Goal: Information Seeking & Learning: Learn about a topic

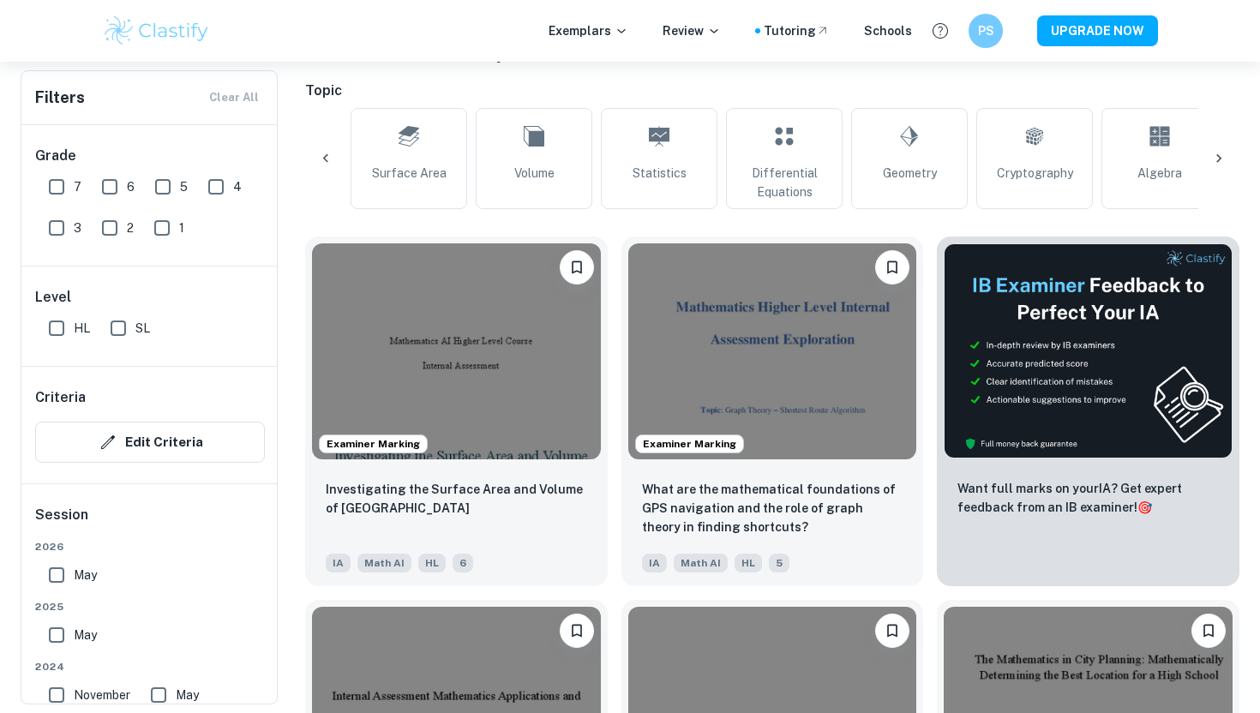
scroll to position [0, 667]
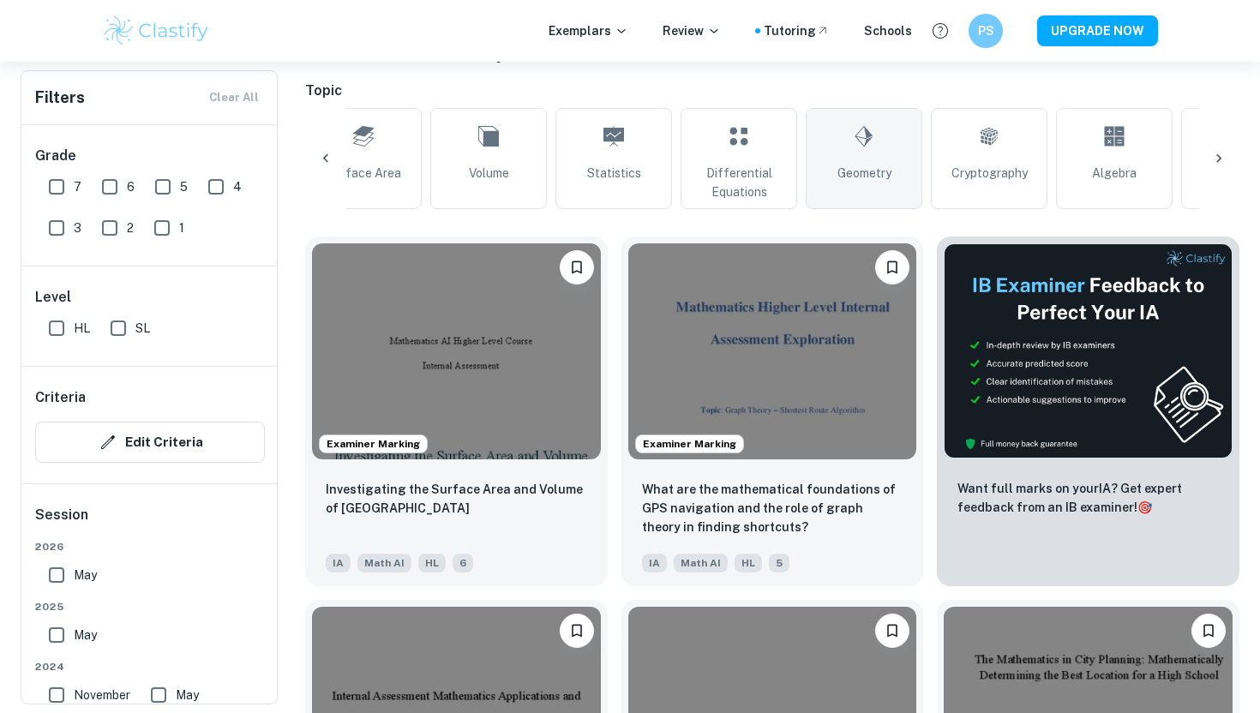
click at [870, 171] on span "Geometry" at bounding box center [864, 173] width 54 height 19
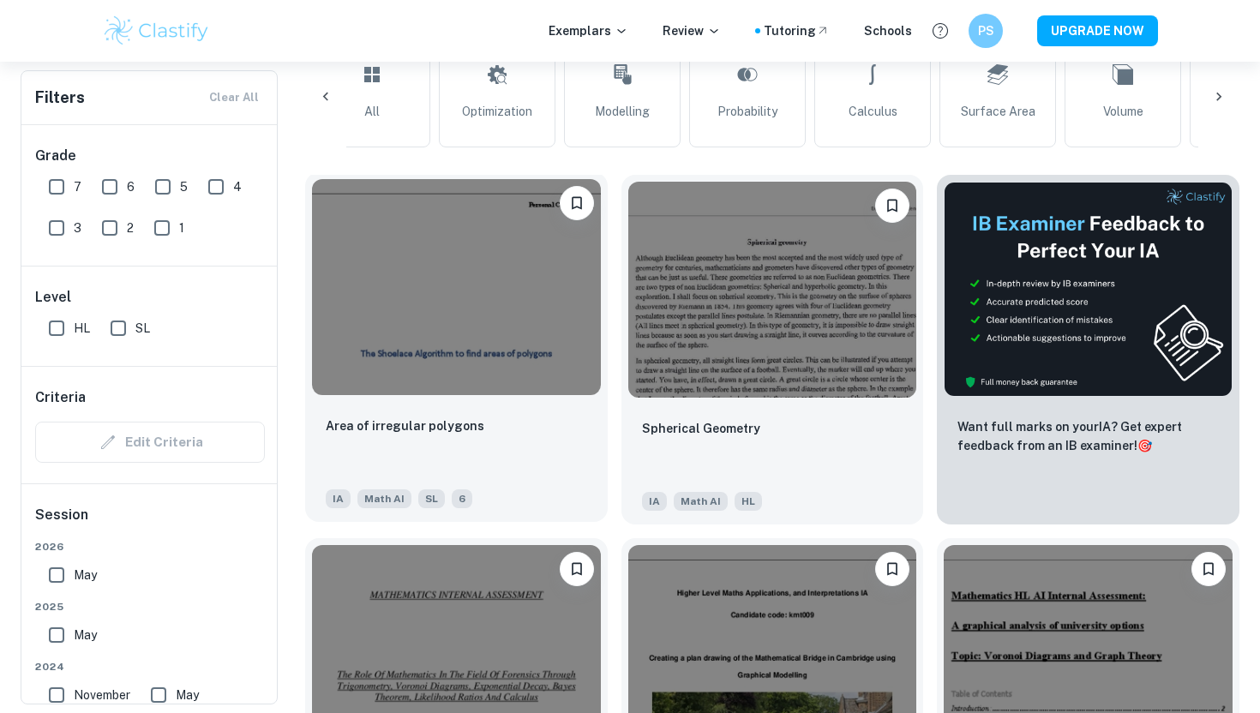
scroll to position [420, 0]
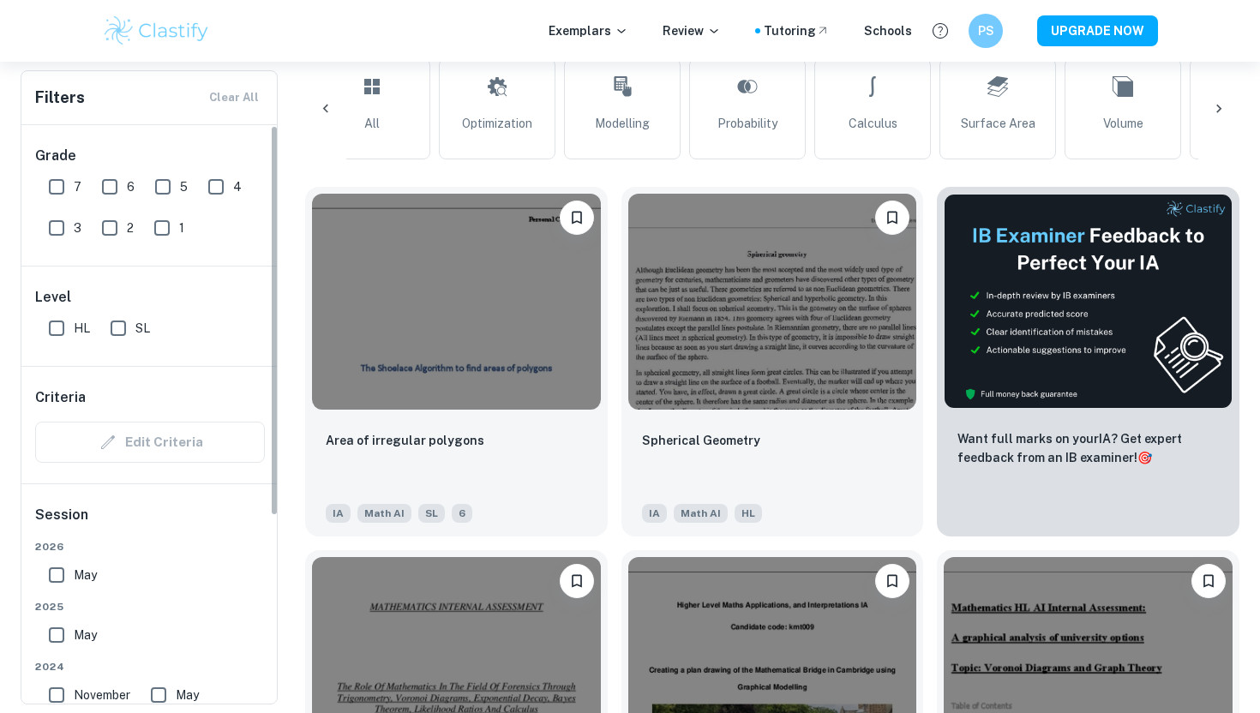
click at [57, 185] on input "7" at bounding box center [56, 187] width 34 height 34
checkbox input "true"
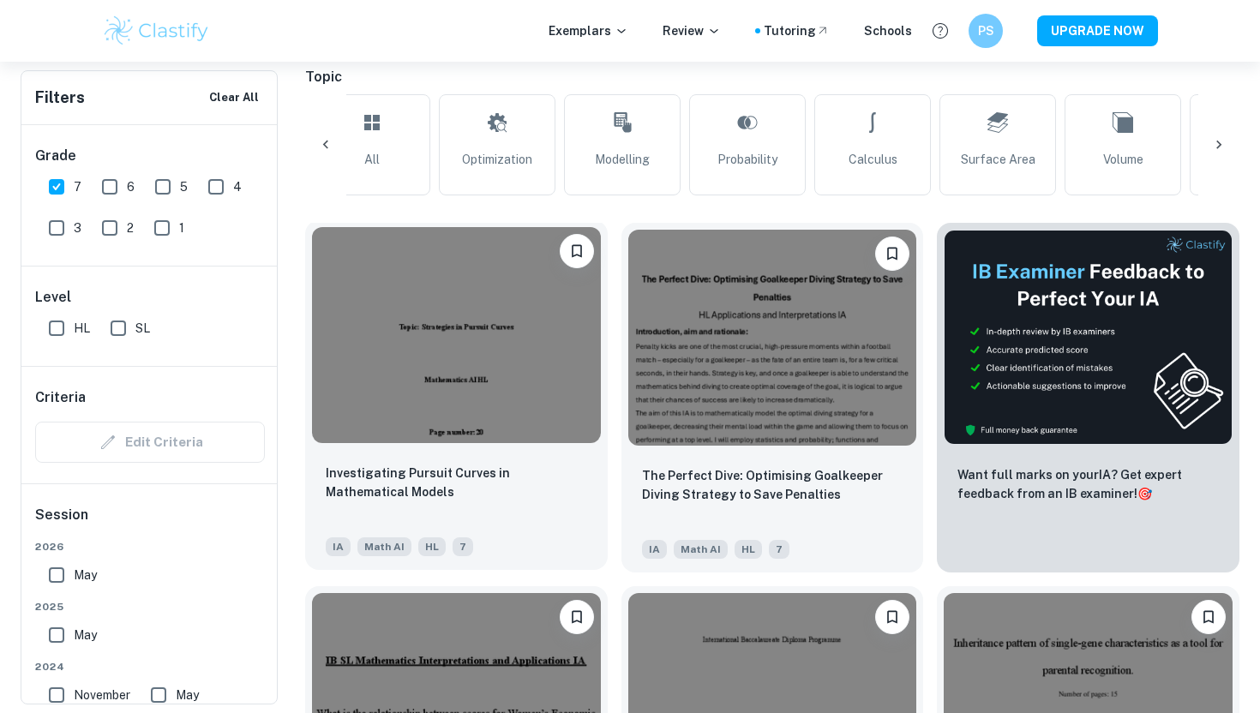
scroll to position [427, 0]
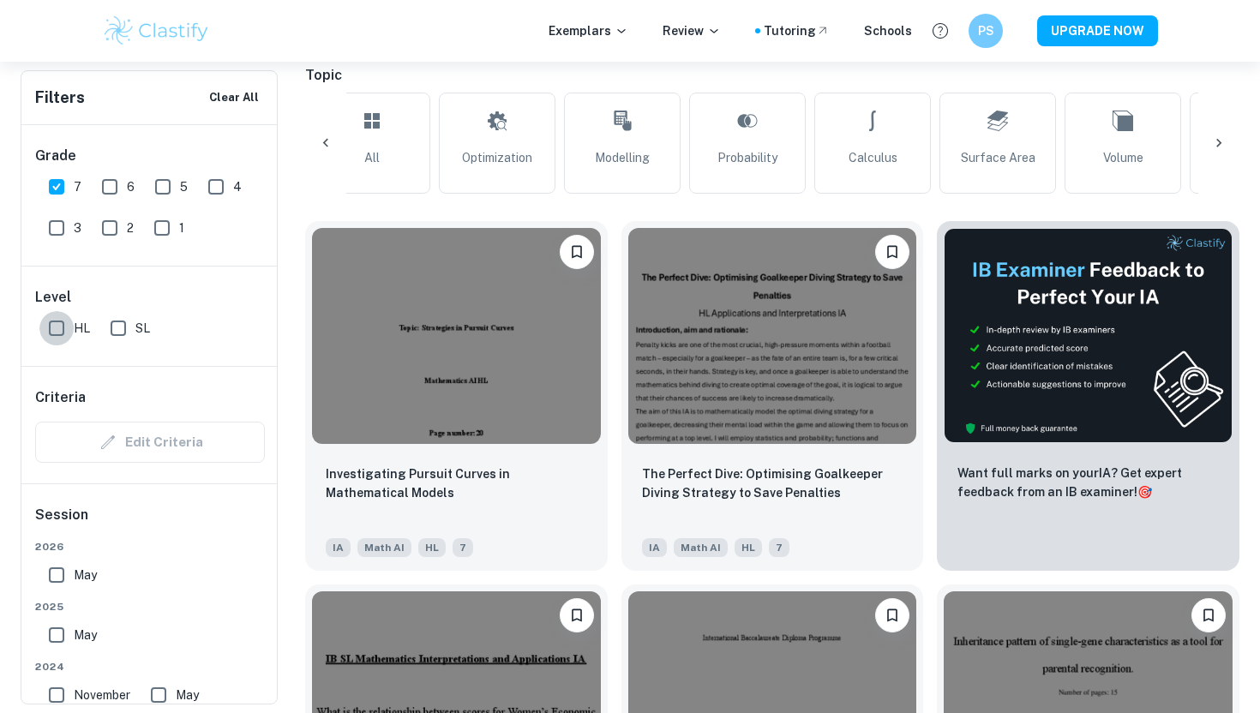
click at [63, 328] on input "HL" at bounding box center [56, 328] width 34 height 34
checkbox input "true"
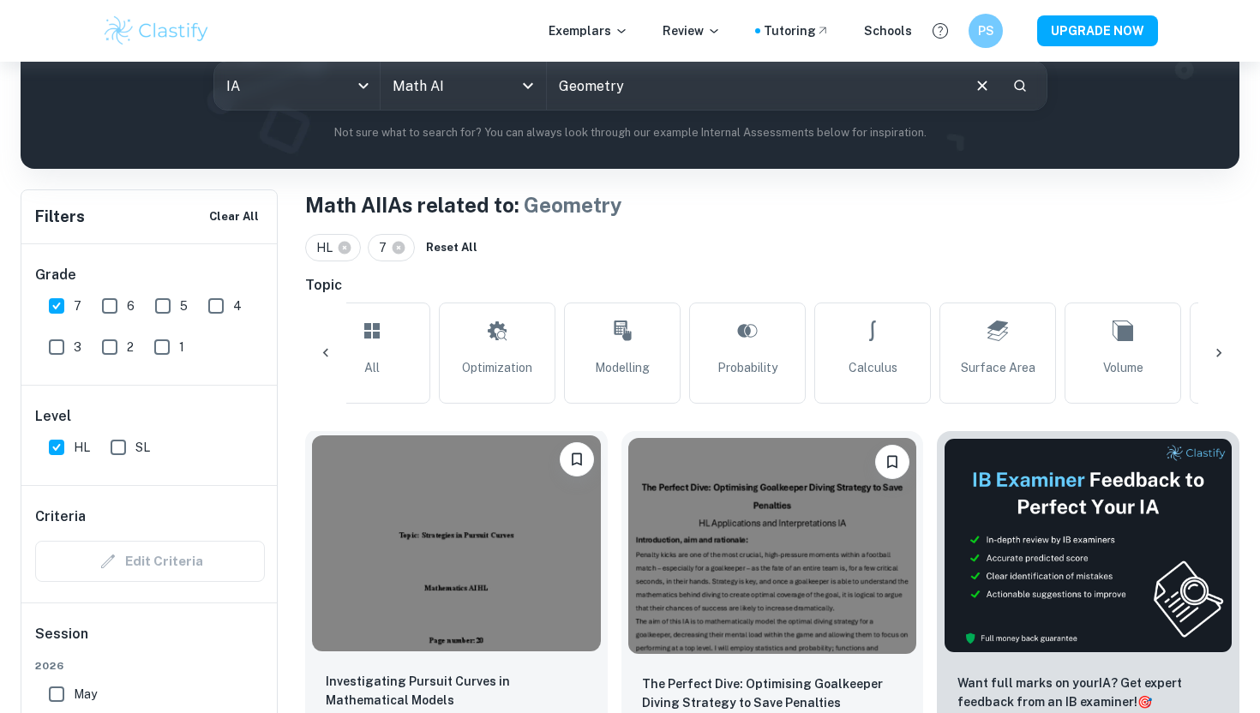
scroll to position [45, 0]
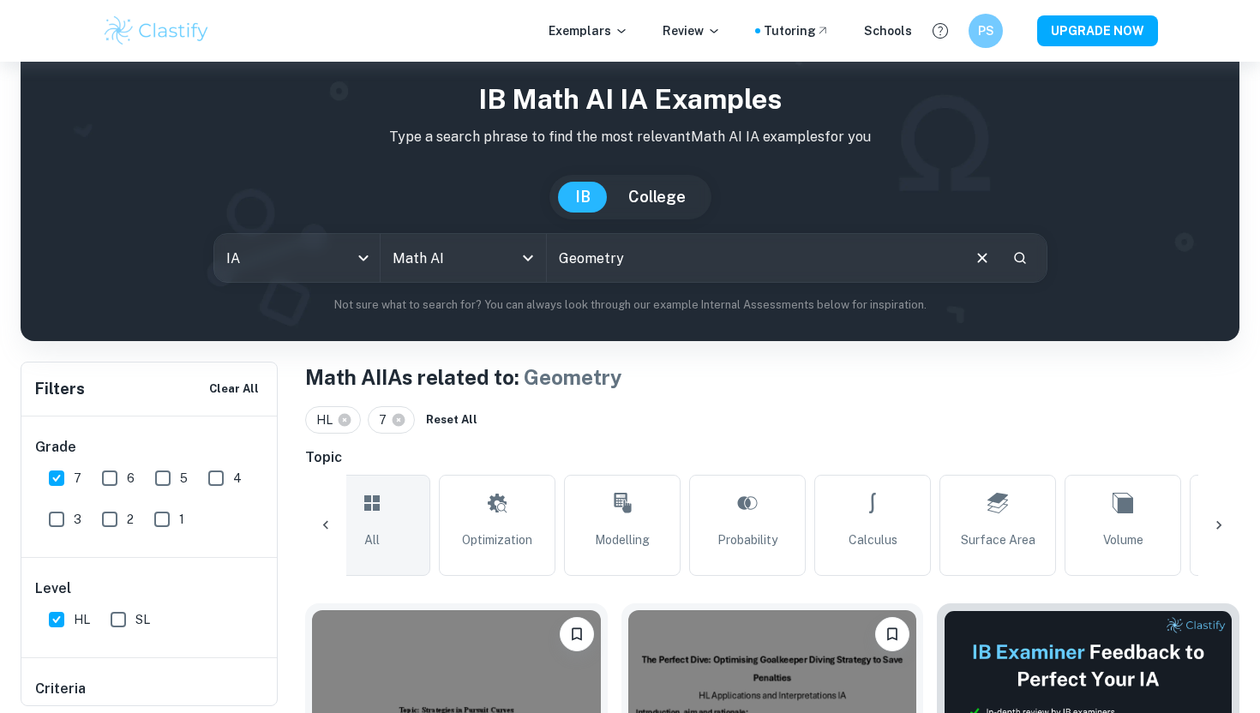
click at [390, 510] on link "All" at bounding box center [372, 525] width 117 height 101
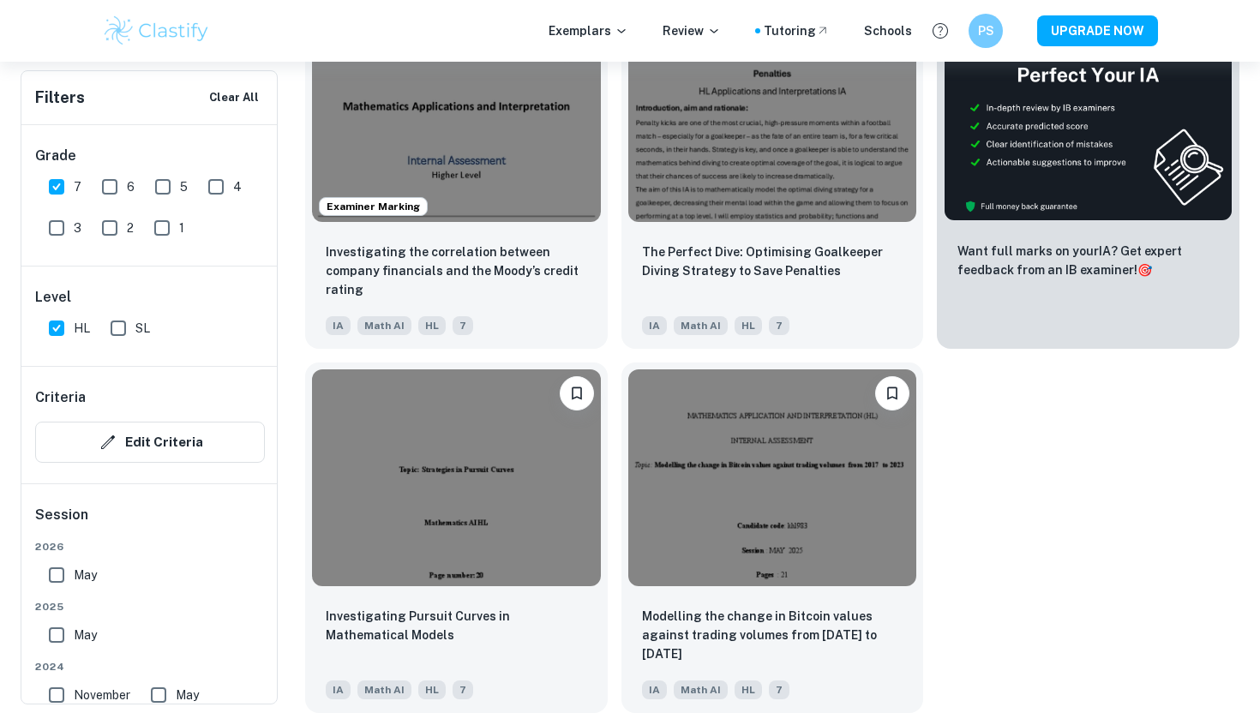
scroll to position [647, 0]
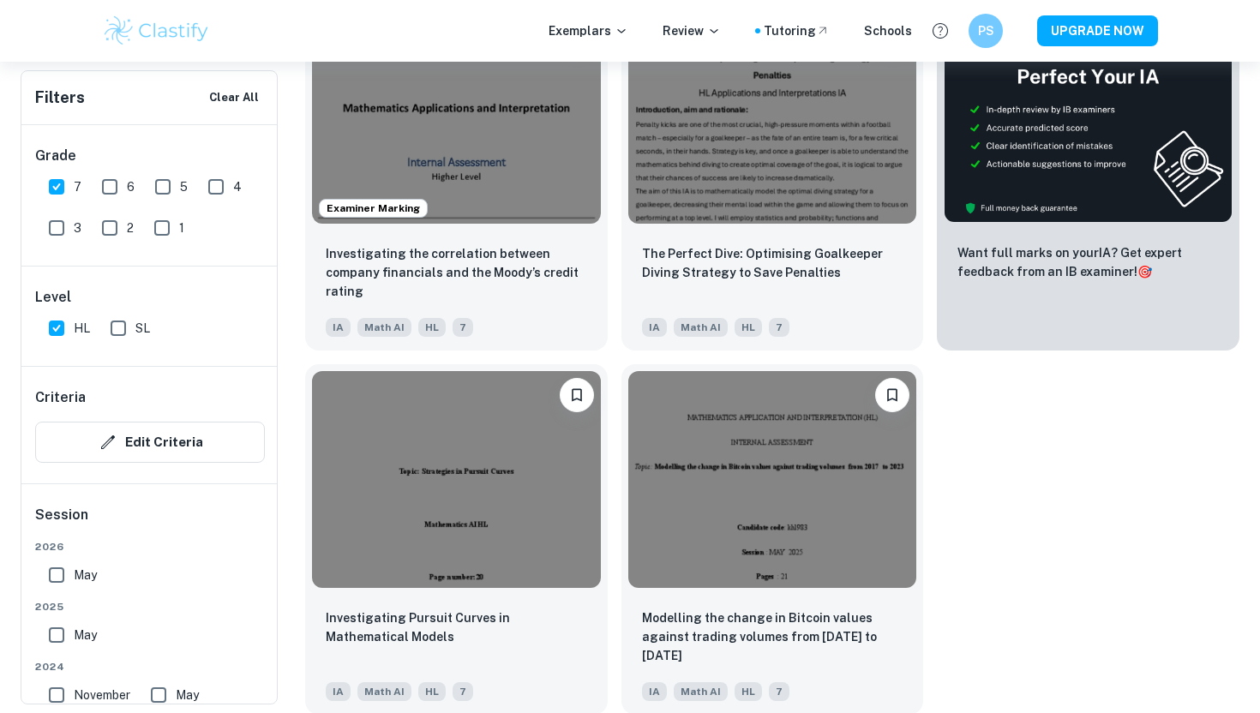
click at [123, 184] on input "6" at bounding box center [110, 187] width 34 height 34
checkbox input "true"
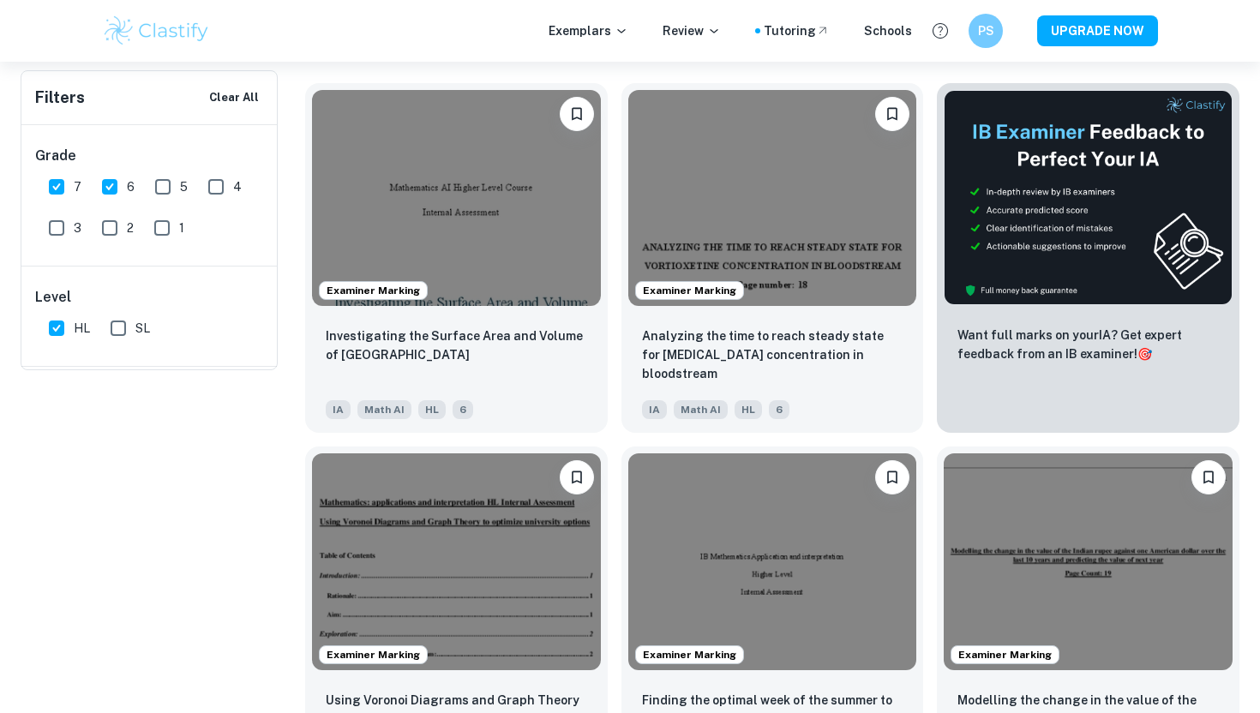
scroll to position [0, 0]
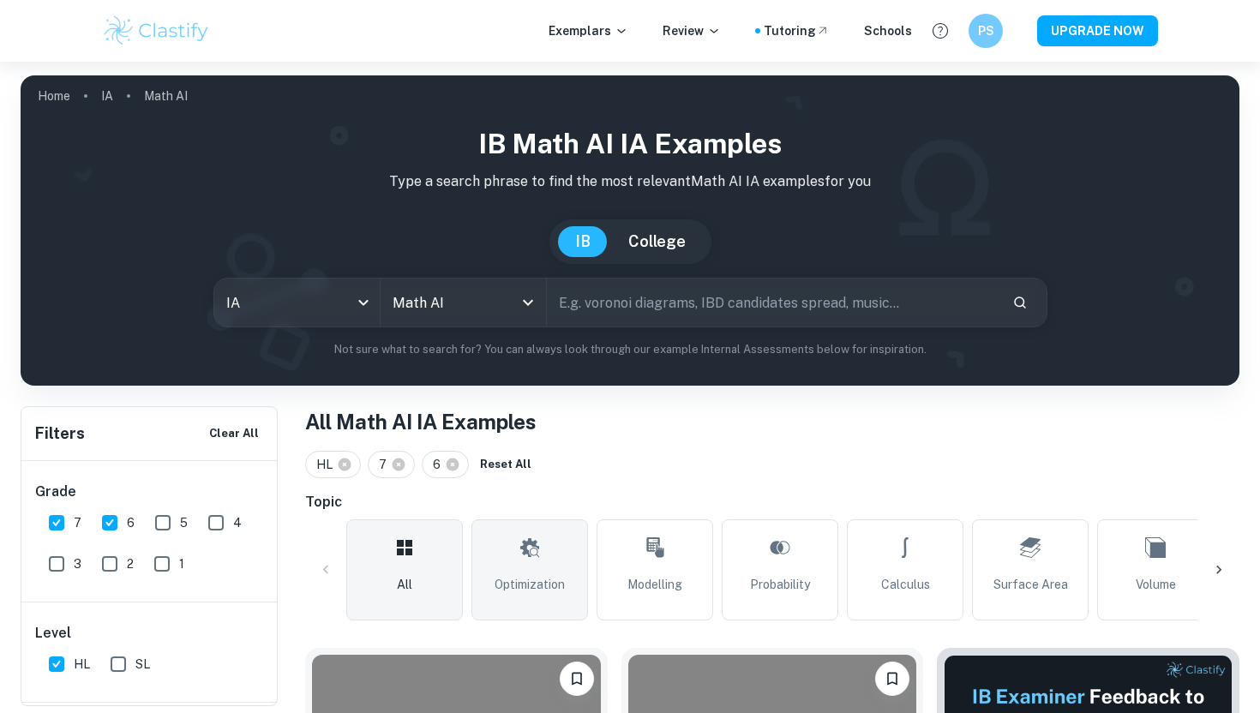
click at [558, 572] on link "Optimization" at bounding box center [529, 569] width 117 height 101
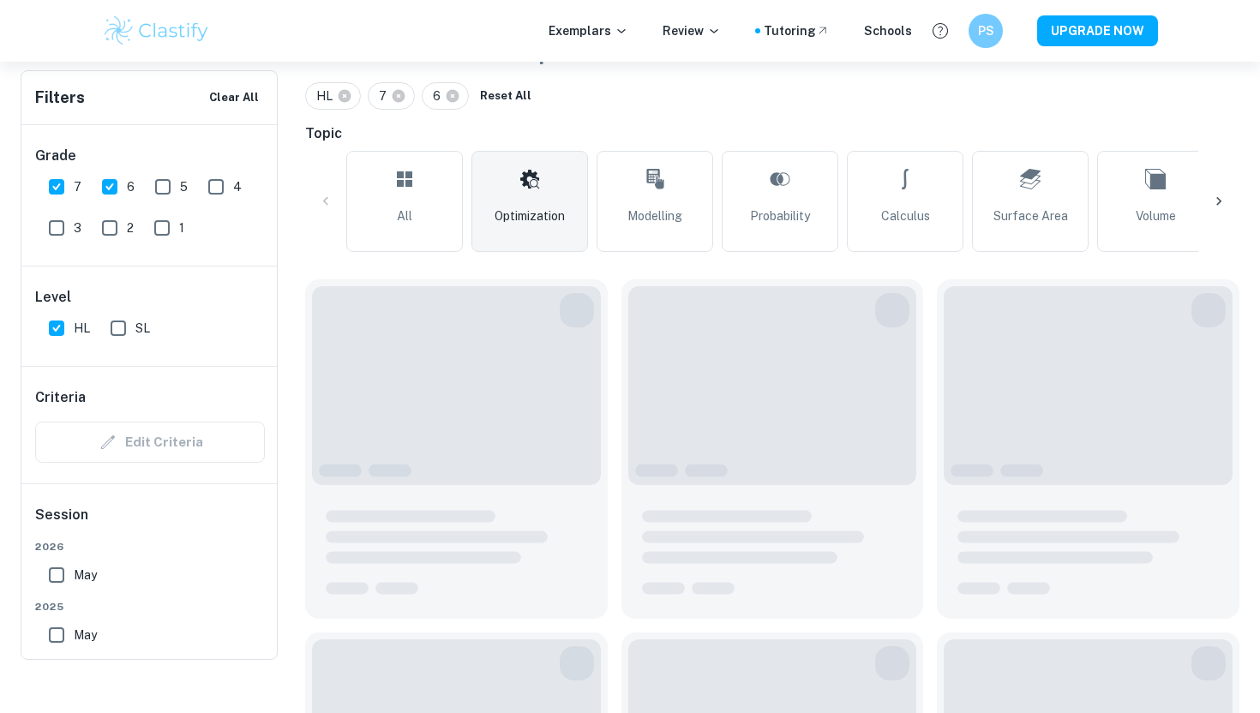
scroll to position [172, 0]
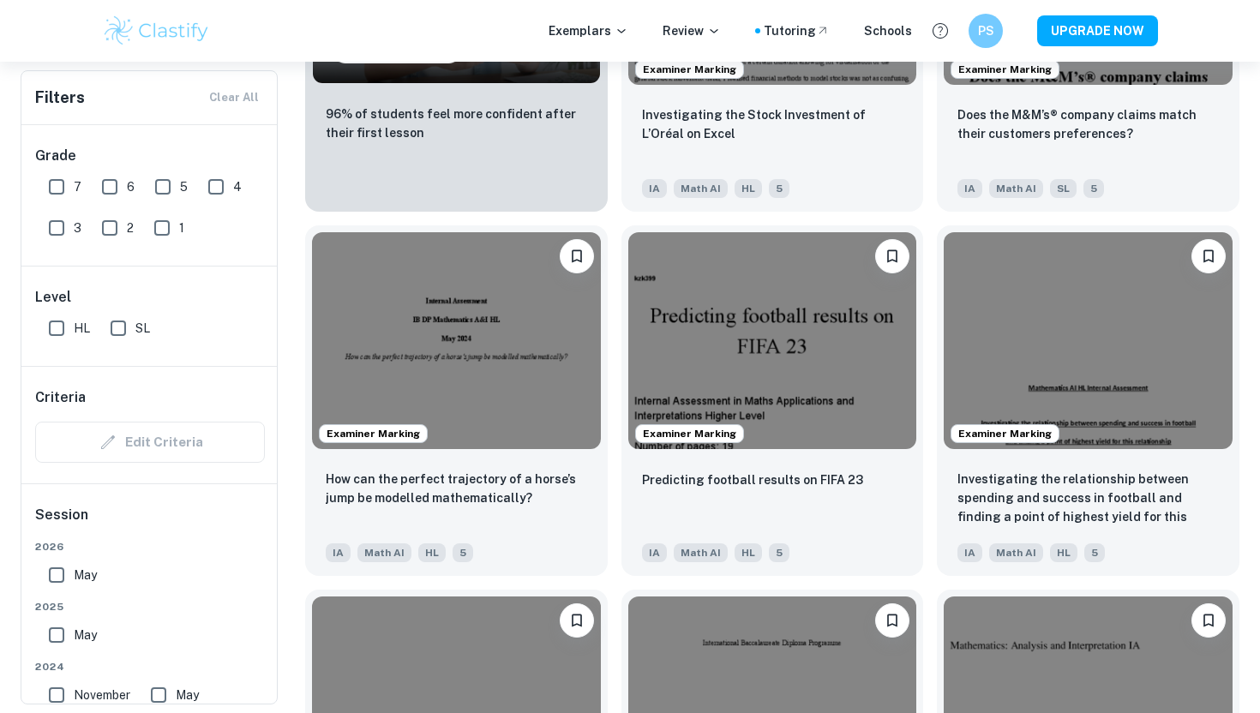
scroll to position [1555, 0]
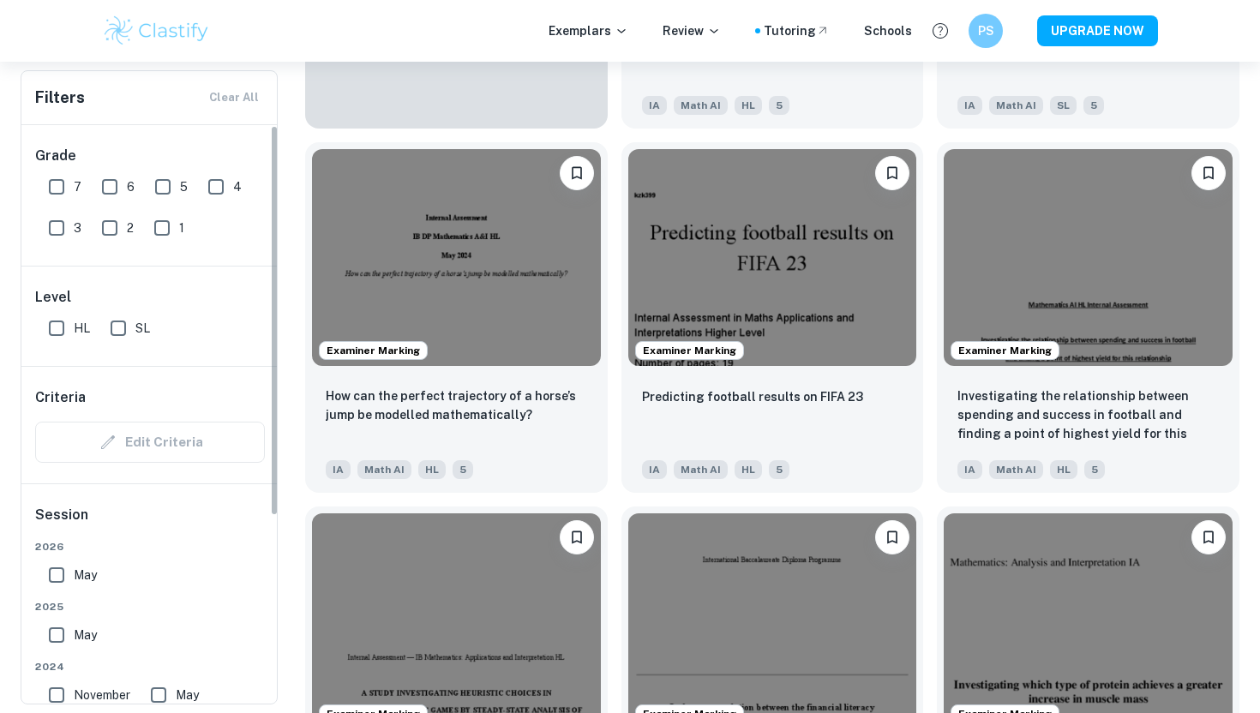
click at [63, 185] on input "7" at bounding box center [56, 187] width 34 height 34
checkbox input "true"
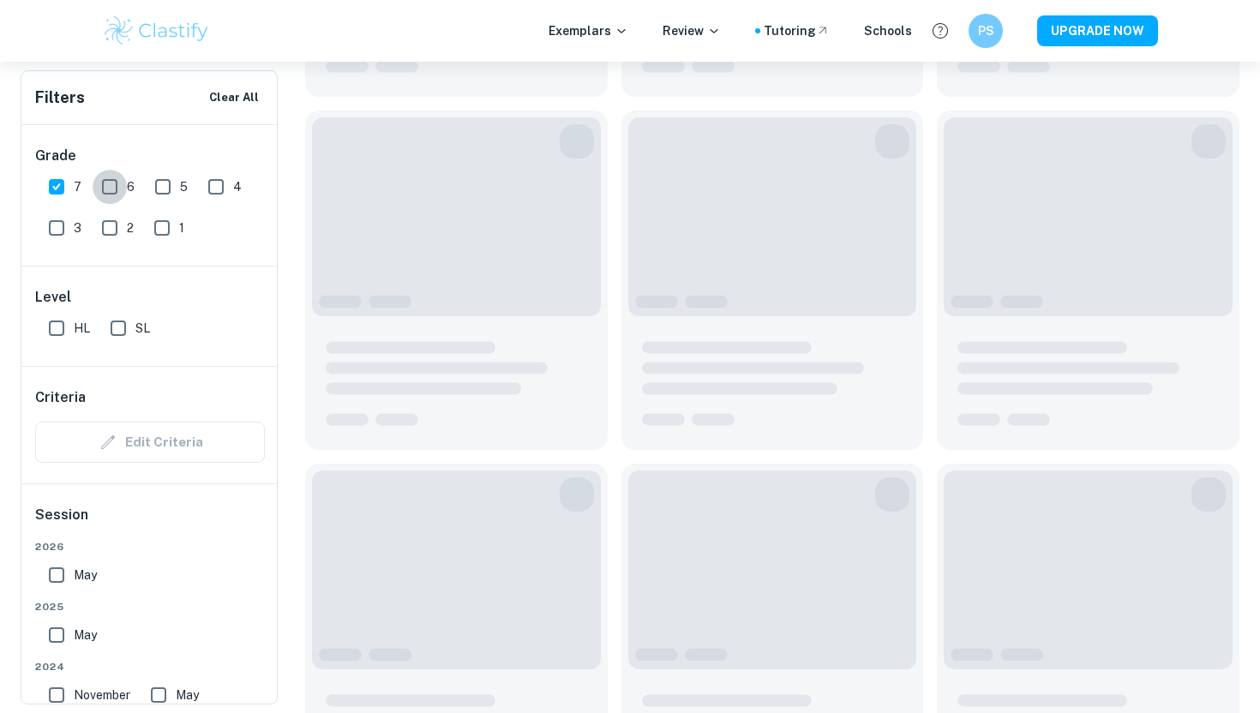
click at [116, 185] on input "6" at bounding box center [110, 187] width 34 height 34
checkbox input "true"
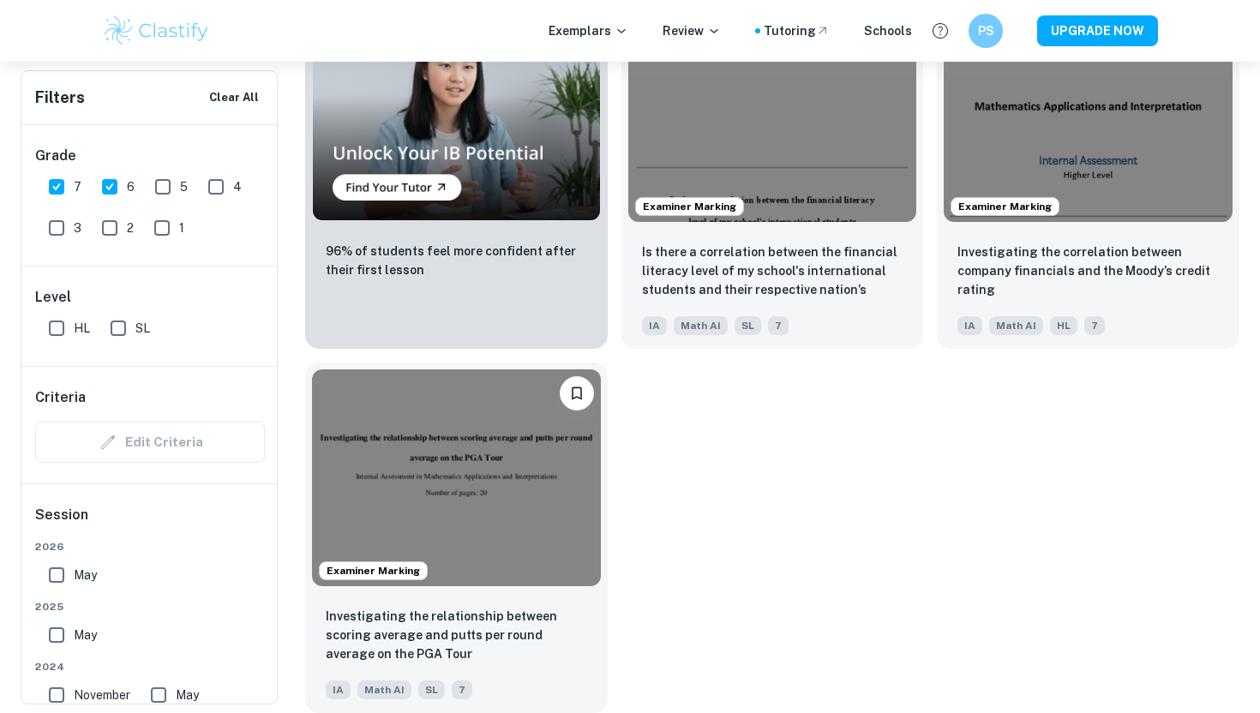
scroll to position [1376, 0]
click at [47, 348] on div "Level HL SL" at bounding box center [149, 316] width 257 height 99
click at [49, 332] on input "HL" at bounding box center [56, 328] width 34 height 34
checkbox input "true"
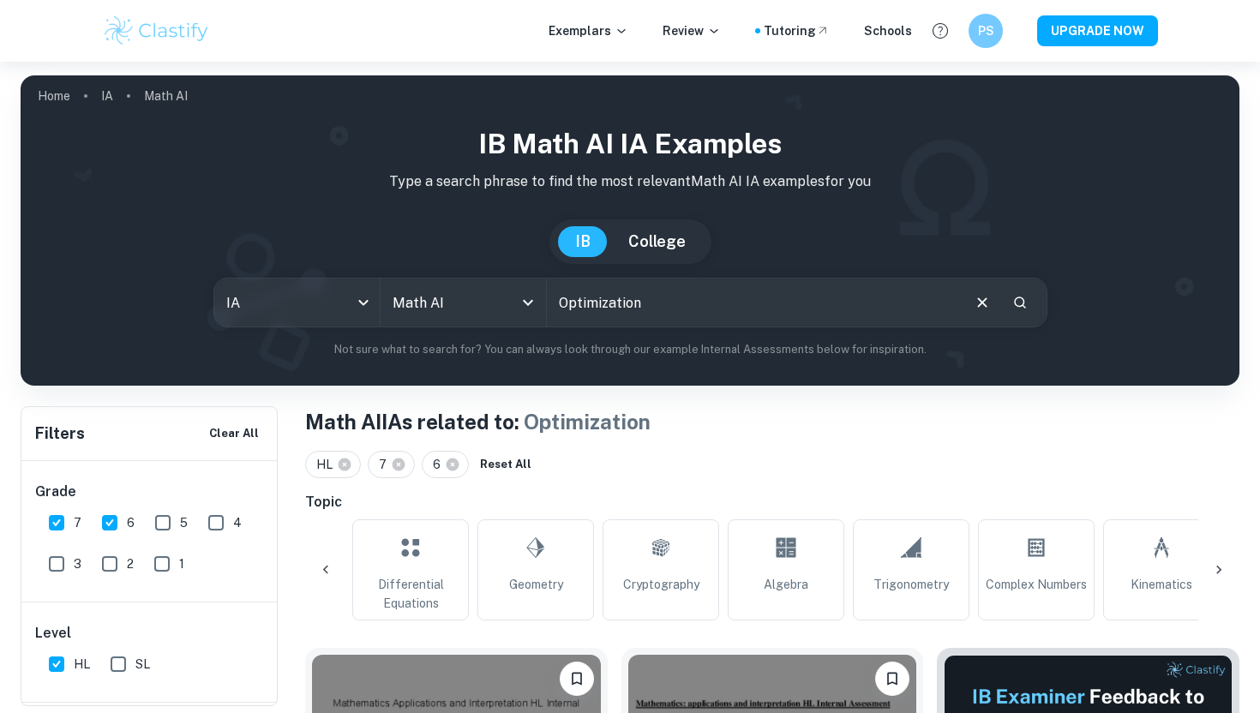
scroll to position [0, 1267]
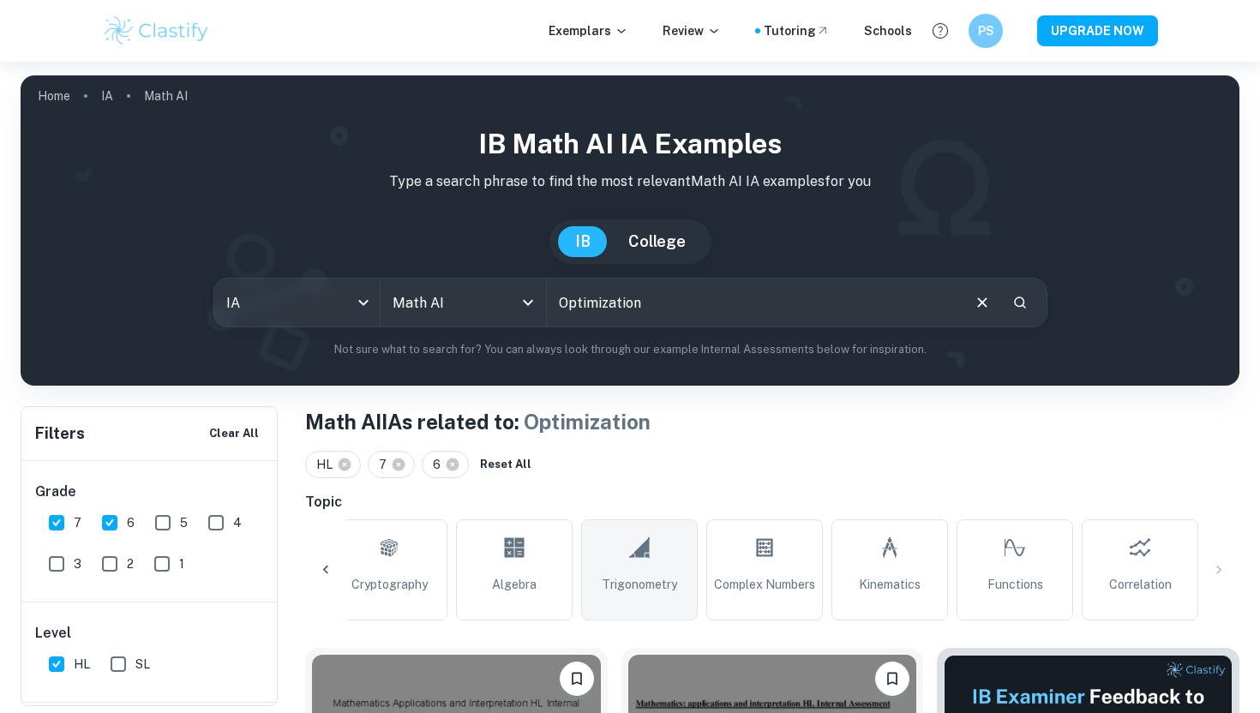
click at [644, 577] on span "Trigonometry" at bounding box center [639, 584] width 75 height 19
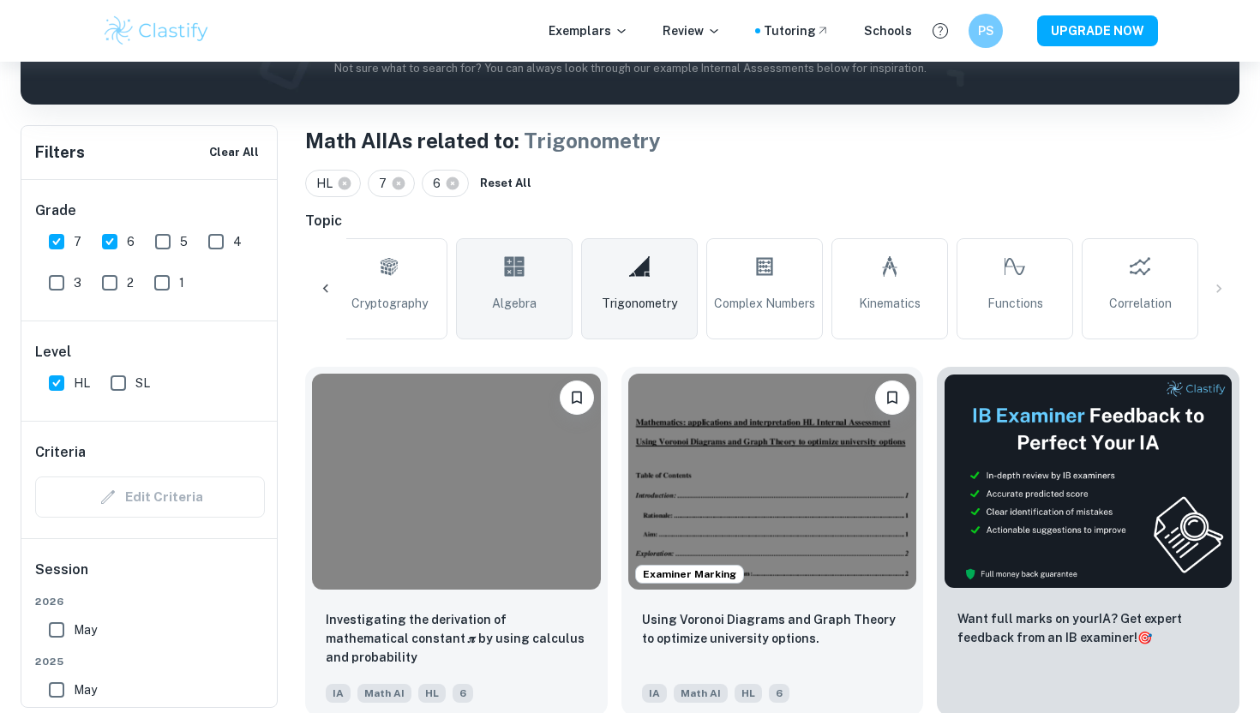
scroll to position [283, 0]
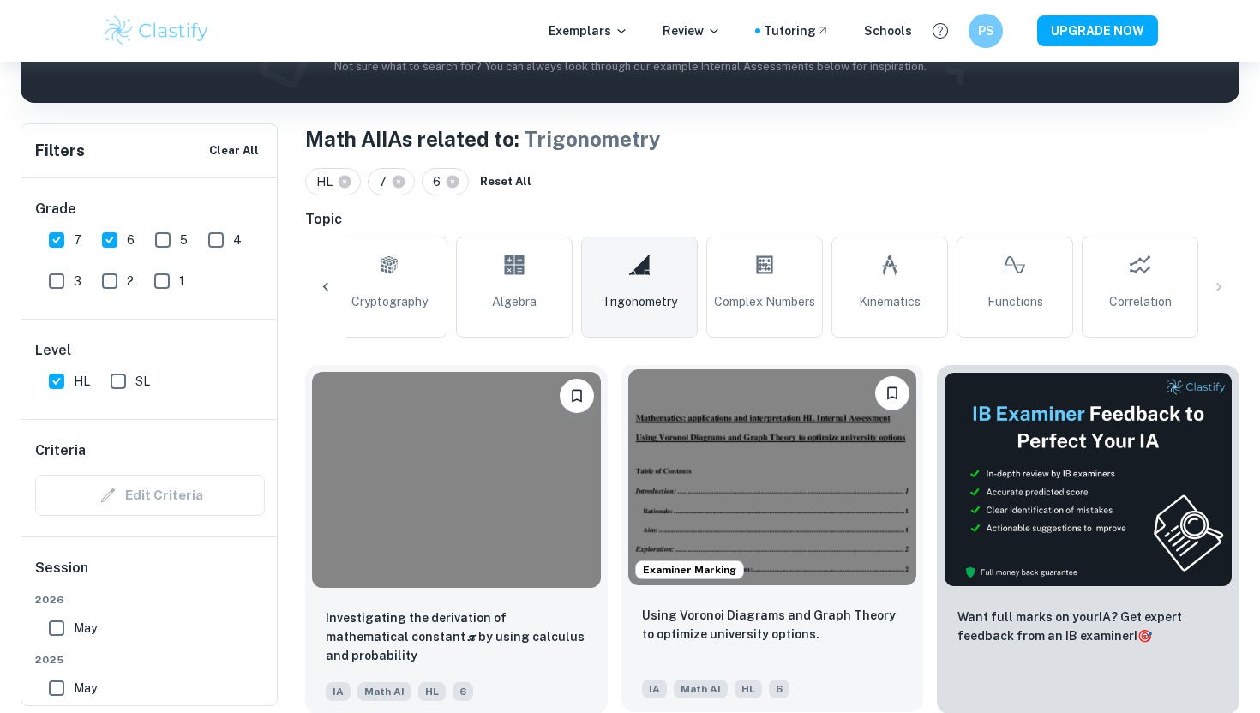
click at [745, 479] on img at bounding box center [772, 477] width 289 height 216
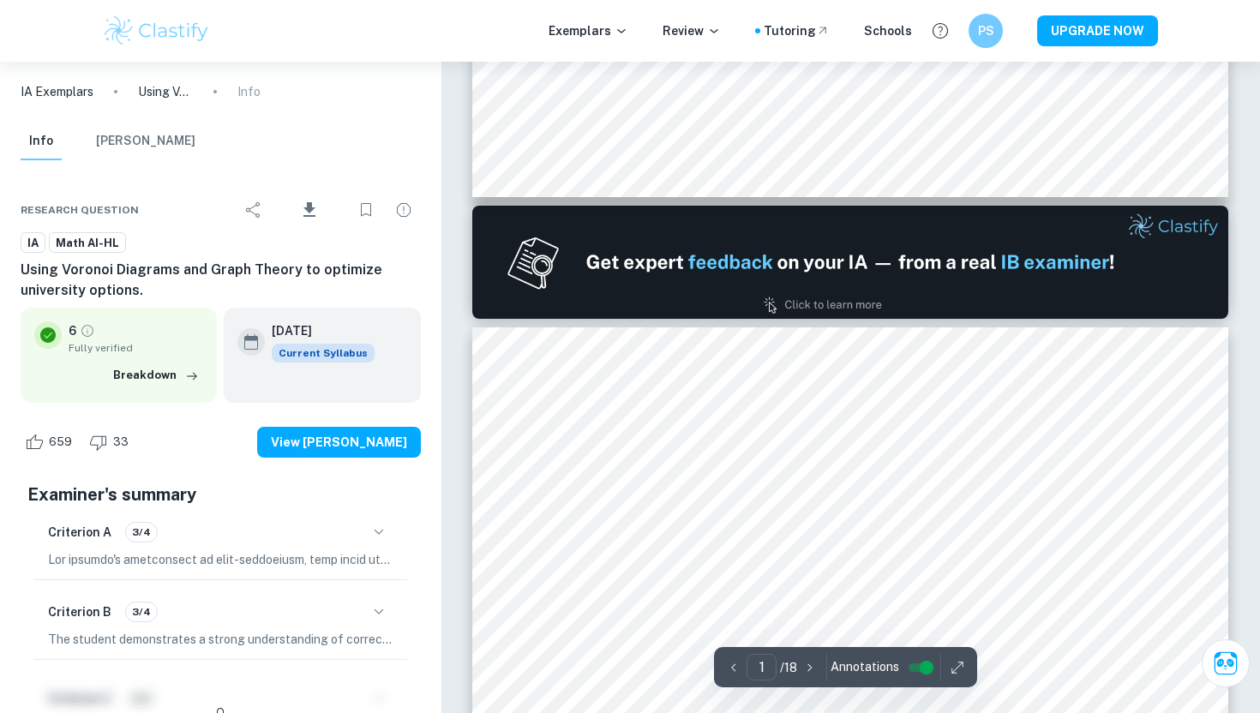
type input "2"
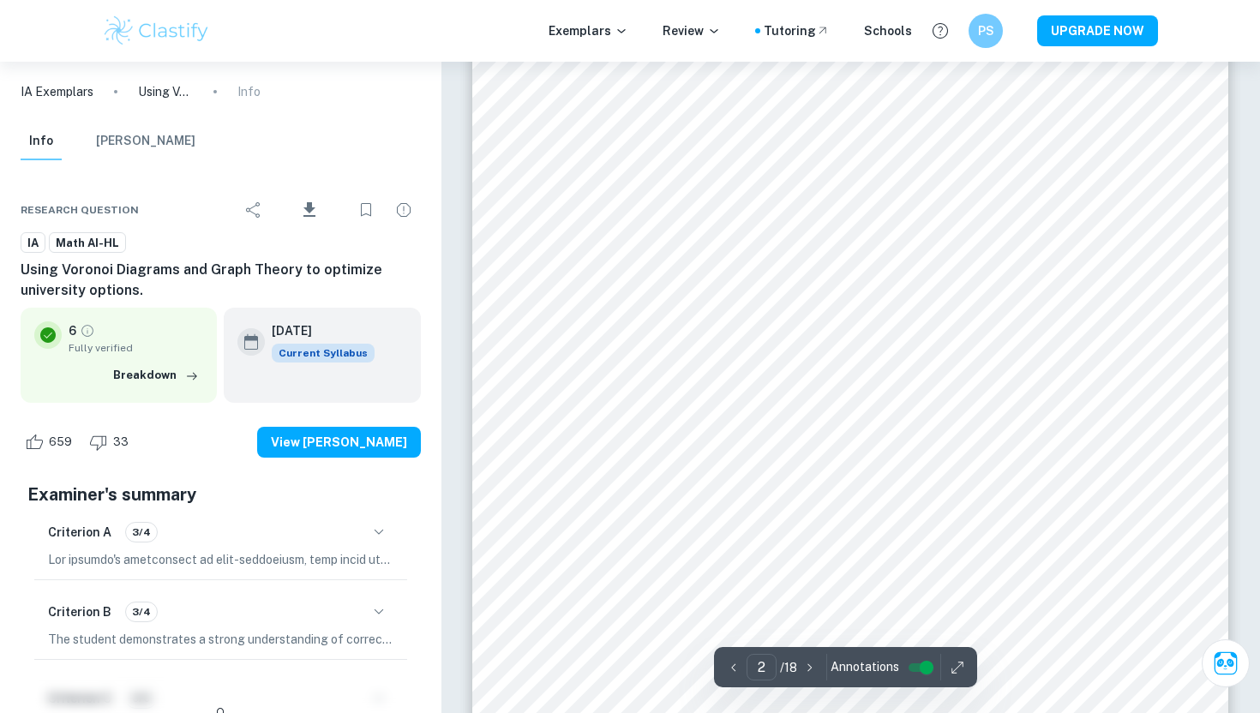
scroll to position [1291, 0]
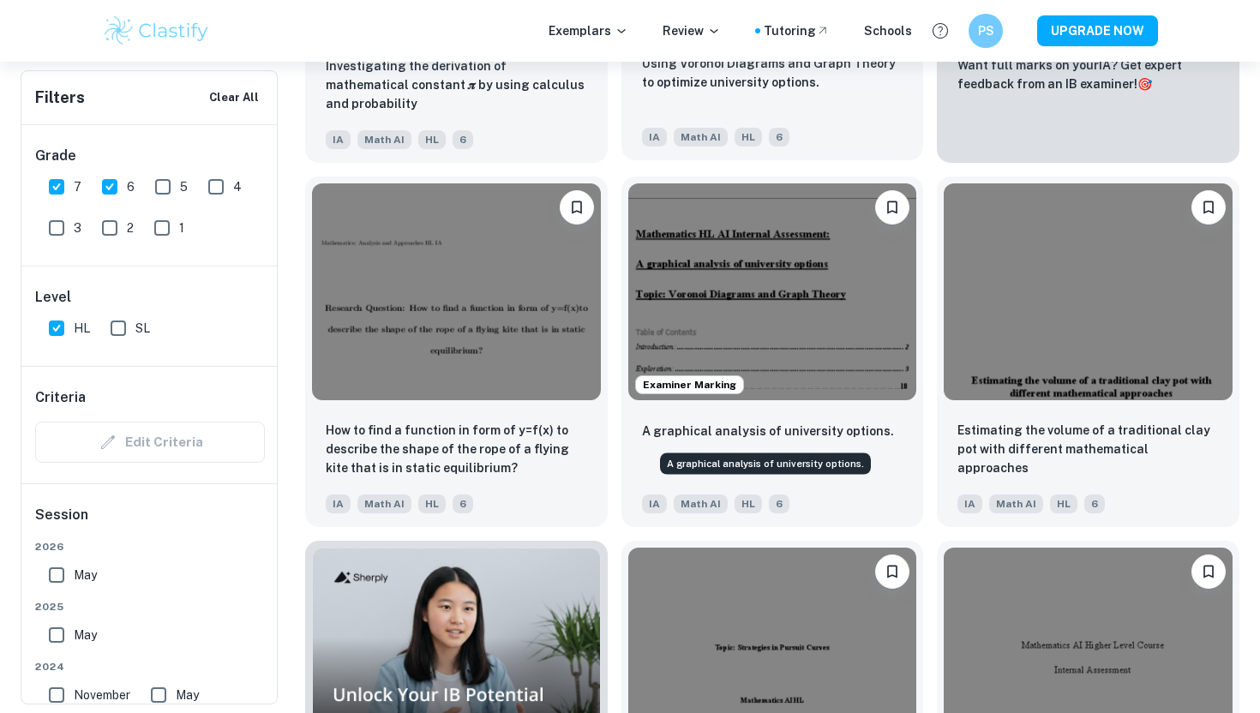
scroll to position [839, 0]
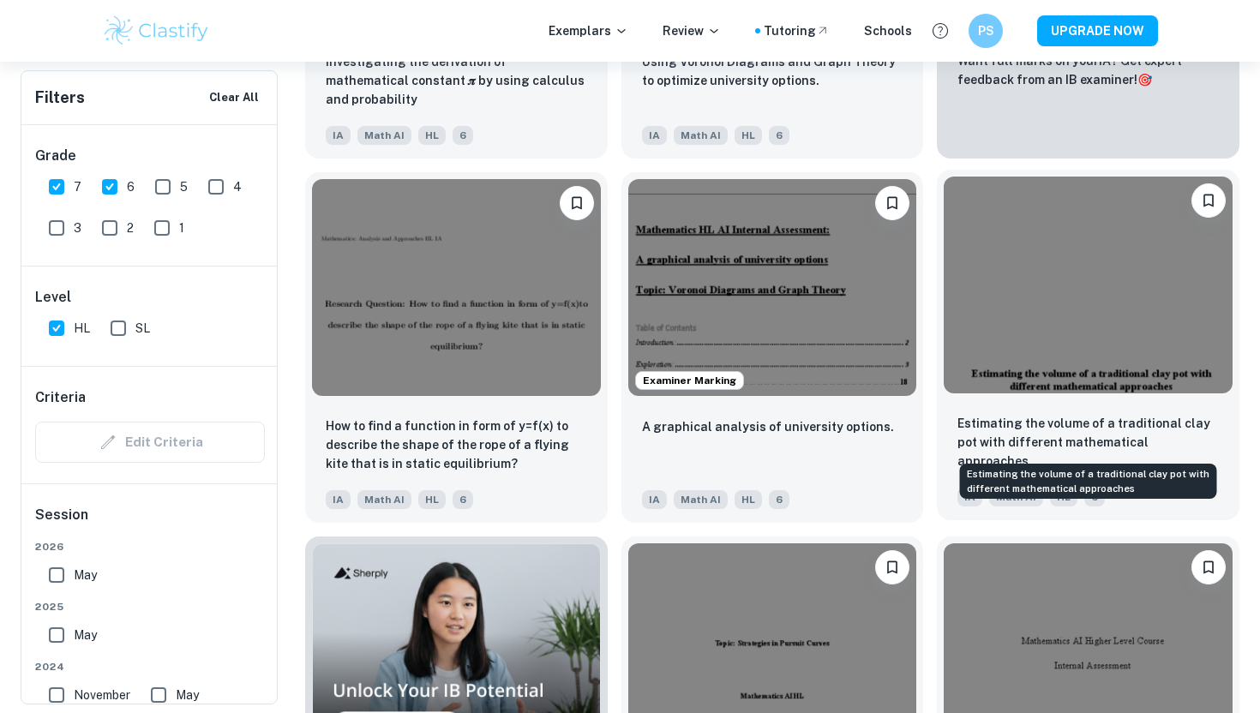
click at [1038, 436] on p "Estimating the volume of a traditional clay pot with different mathematical app…" at bounding box center [1087, 442] width 261 height 57
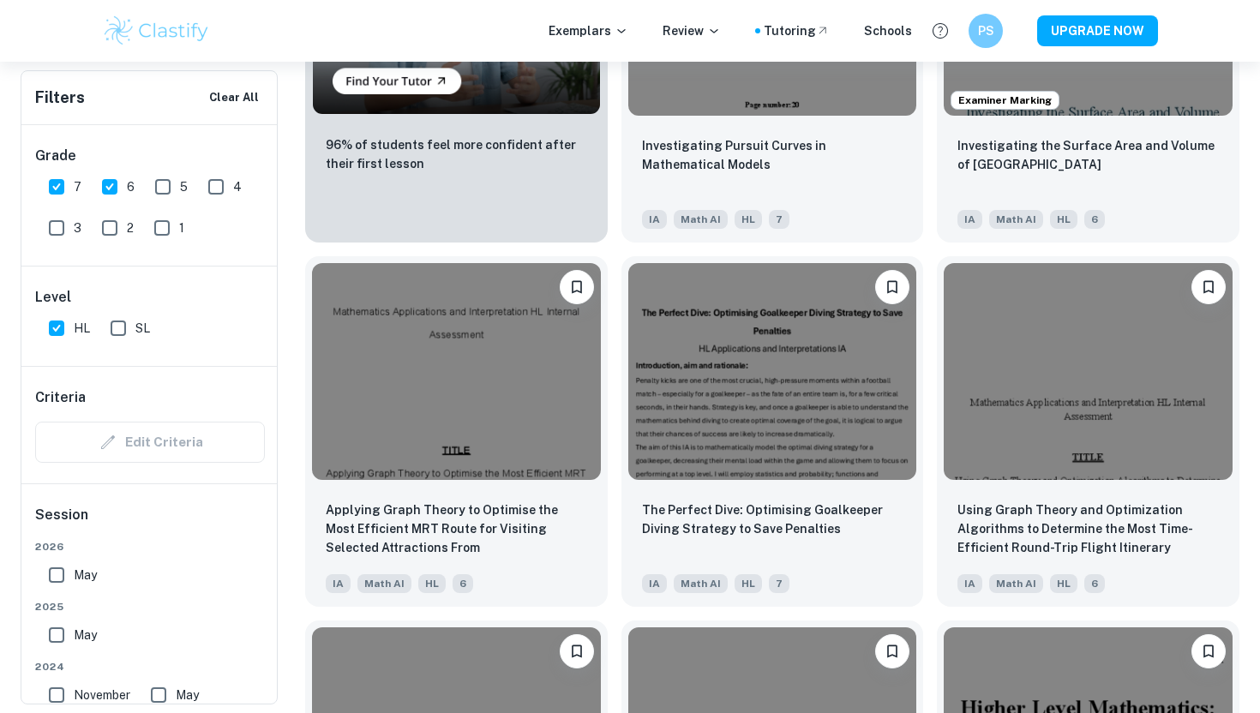
scroll to position [1482, 0]
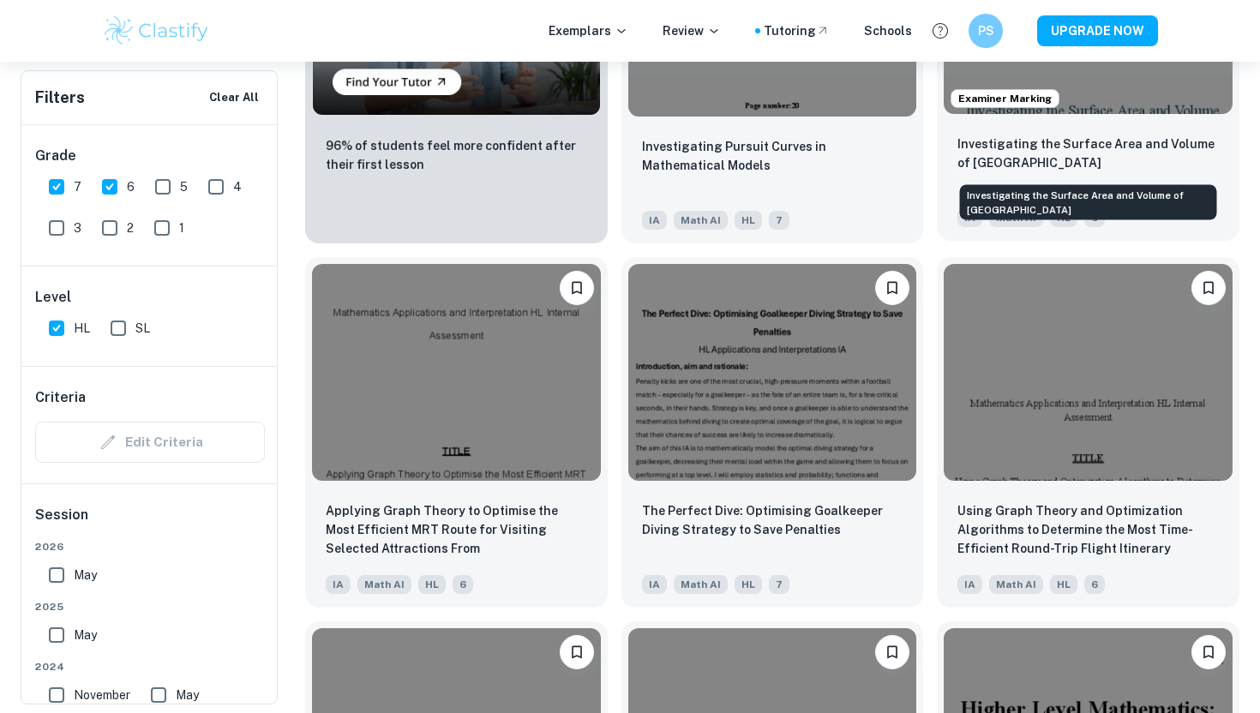
click at [1078, 161] on p "Investigating the Surface Area and Volume of [GEOGRAPHIC_DATA]" at bounding box center [1087, 154] width 261 height 38
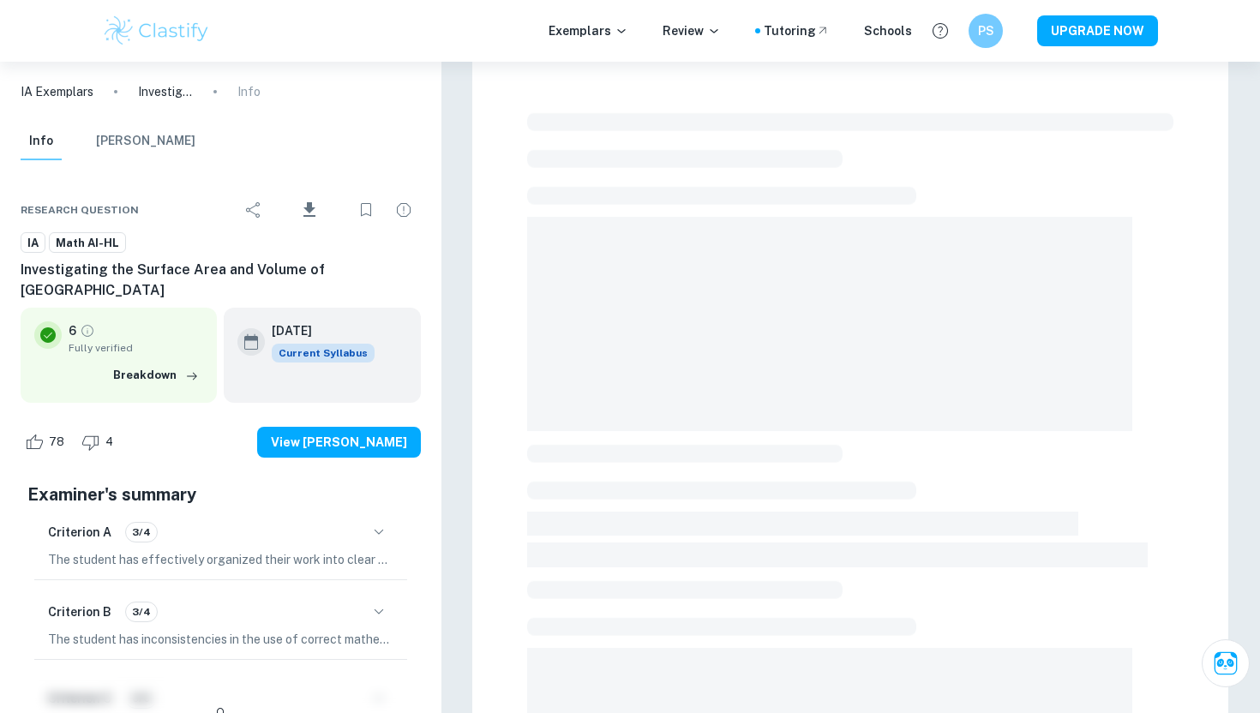
scroll to position [20, 0]
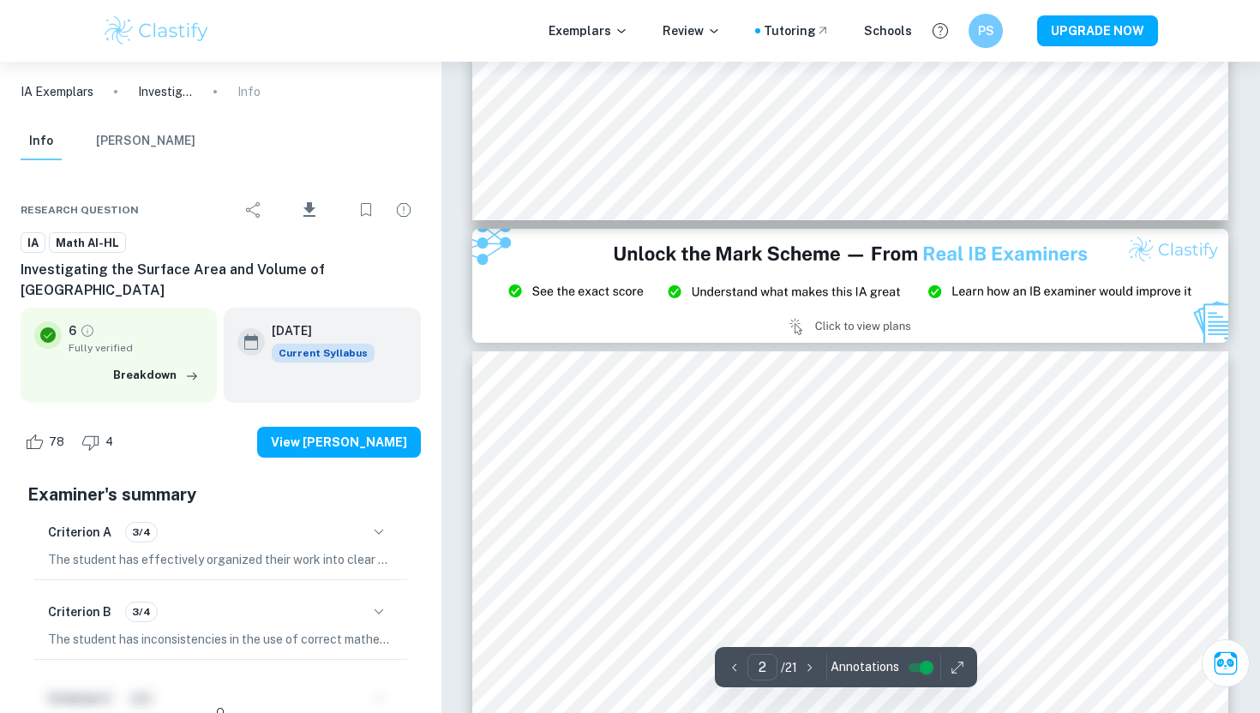
type input "3"
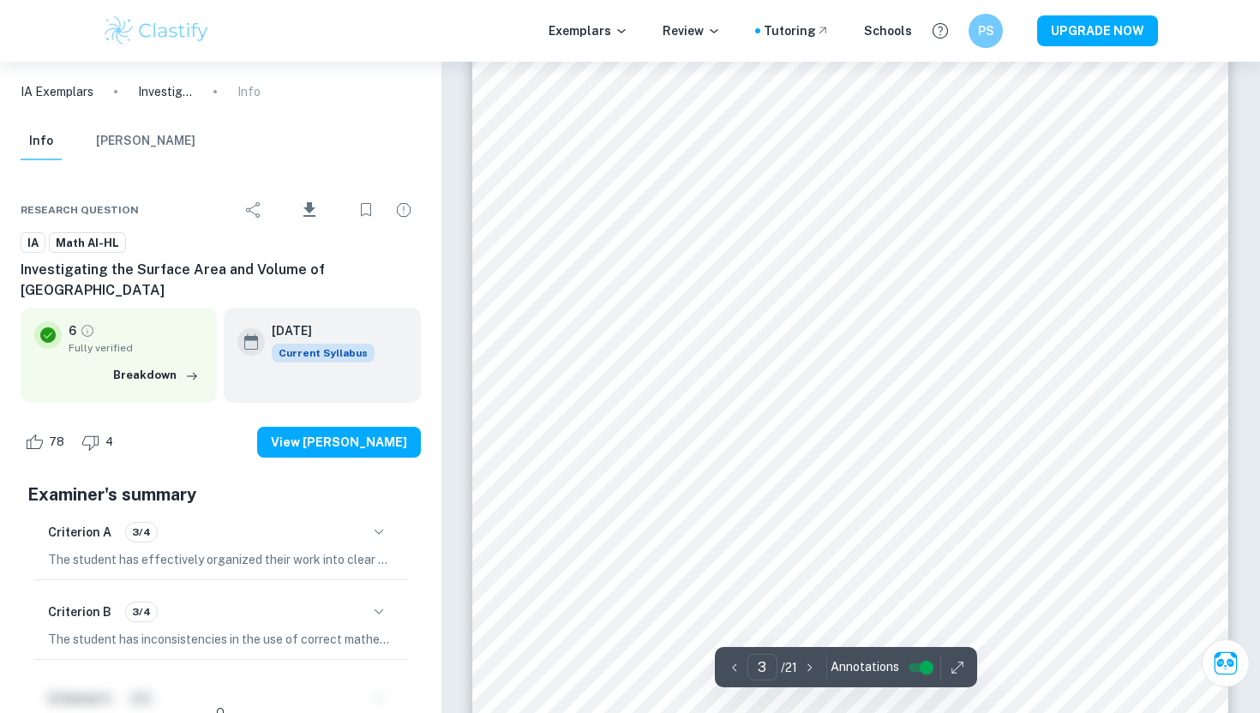
scroll to position [2362, 0]
